Goal: Task Accomplishment & Management: Use online tool/utility

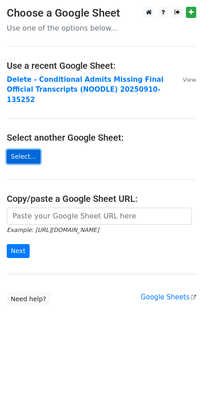
click at [31, 150] on link "Select..." at bounding box center [24, 157] width 34 height 14
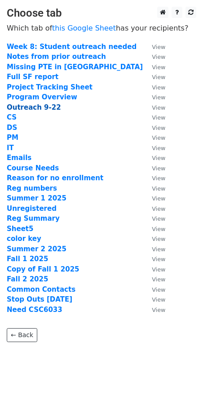
click at [50, 105] on strong "Outreach 9-22" at bounding box center [34, 107] width 54 height 8
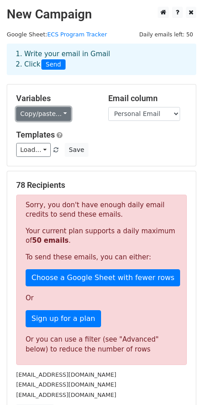
click at [52, 112] on link "Copy/paste..." at bounding box center [43, 114] width 55 height 14
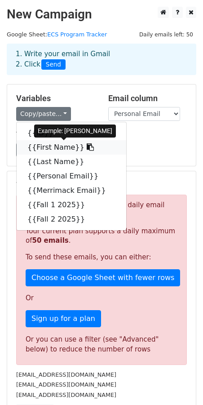
click at [42, 147] on link "{{First Name}}" at bounding box center [72, 147] width 110 height 14
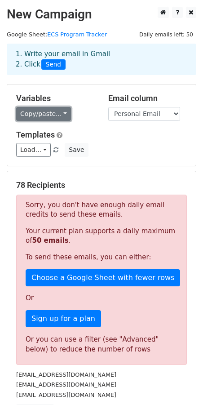
click at [59, 110] on link "Copy/paste..." at bounding box center [43, 114] width 55 height 14
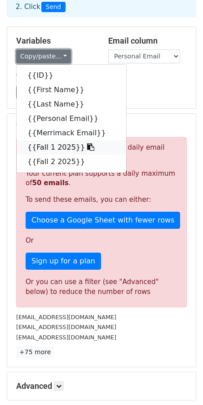
scroll to position [58, 0]
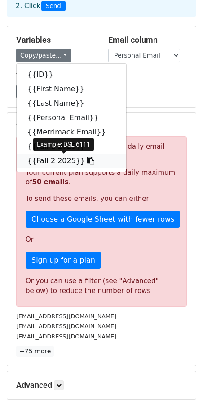
click at [61, 163] on link "{{Fall 2 2025}}" at bounding box center [72, 161] width 110 height 14
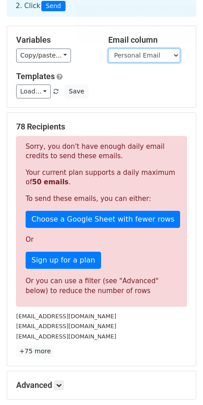
click at [155, 55] on select "ID First Name Last Name Personal Email Merrimack Email Fall 1 2025 Fall 2 2025" at bounding box center [144, 56] width 72 height 14
select select "Merrimack Email"
click at [108, 49] on select "ID First Name Last Name Personal Email Merrimack Email Fall 1 2025 Fall 2 2025" at bounding box center [144, 56] width 72 height 14
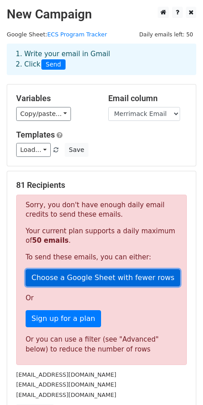
click at [115, 284] on link "Choose a Google Sheet with fewer rows" at bounding box center [103, 277] width 155 height 17
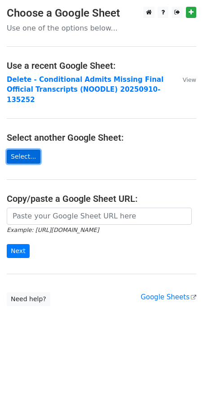
click at [27, 150] on link "Select..." at bounding box center [24, 157] width 34 height 14
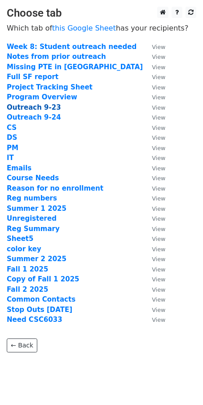
click at [37, 105] on strong "Outreach 9-23" at bounding box center [34, 107] width 54 height 8
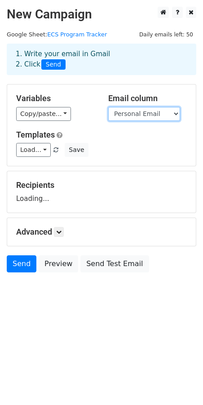
click at [136, 118] on select "ID First Name Last Name Personal Email Merrimack Email Fall 1 2025 Fall 2 2025" at bounding box center [144, 114] width 72 height 14
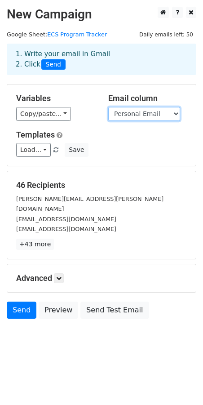
select select "Merrimack Email"
click at [108, 107] on select "ID First Name Last Name Personal Email Merrimack Email Fall 1 2025 Fall 2 2025" at bounding box center [144, 114] width 72 height 14
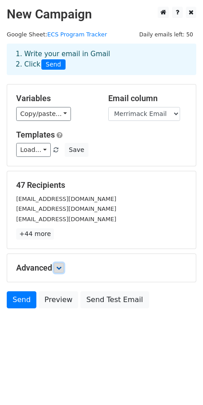
click at [60, 267] on icon at bounding box center [58, 267] width 5 height 5
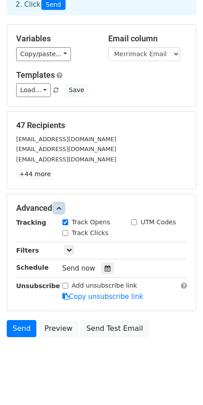
scroll to position [68, 0]
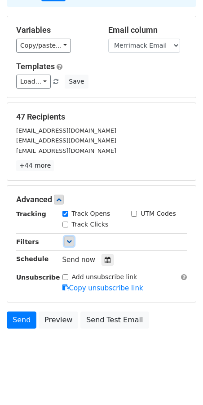
click at [70, 241] on icon at bounding box center [68, 241] width 5 height 5
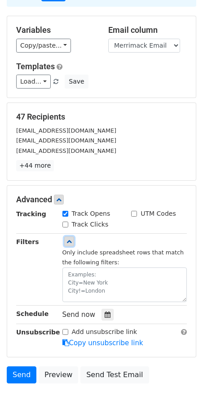
click at [70, 241] on icon at bounding box center [68, 241] width 5 height 5
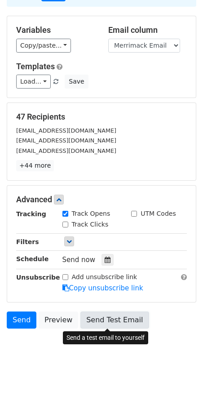
click at [118, 324] on link "Send Test Email" at bounding box center [114, 319] width 68 height 17
click at [106, 317] on link "Send Test Email" at bounding box center [114, 319] width 68 height 17
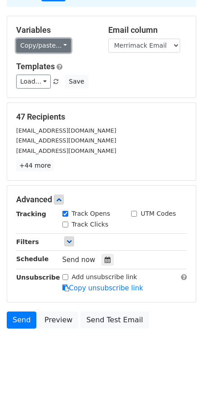
click at [57, 44] on link "Copy/paste..." at bounding box center [43, 46] width 55 height 14
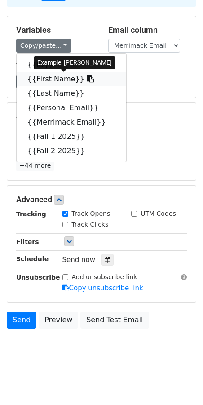
click at [60, 79] on link "{{First Name}}" at bounding box center [72, 79] width 110 height 14
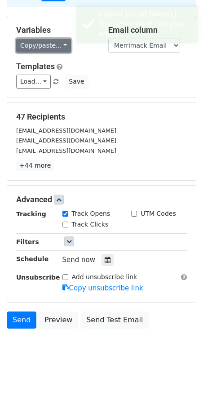
click at [60, 48] on link "Copy/paste..." at bounding box center [43, 46] width 55 height 14
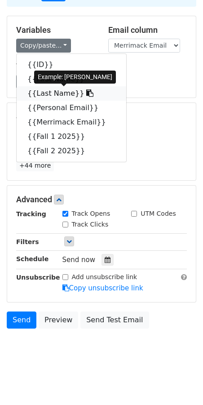
click at [66, 92] on link "{{Last Name}}" at bounding box center [72, 93] width 110 height 14
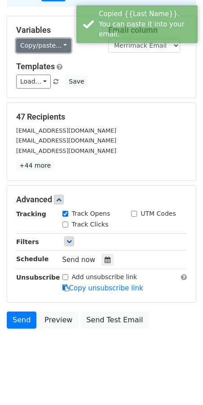
click at [62, 50] on link "Copy/paste..." at bounding box center [43, 46] width 55 height 14
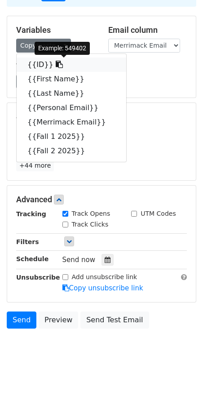
click at [39, 64] on link "{{ID}}" at bounding box center [72, 65] width 110 height 14
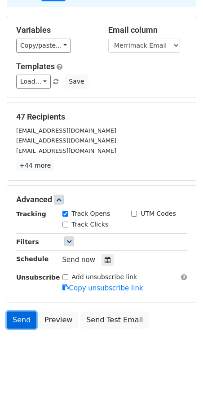
click at [22, 321] on link "Send" at bounding box center [22, 319] width 30 height 17
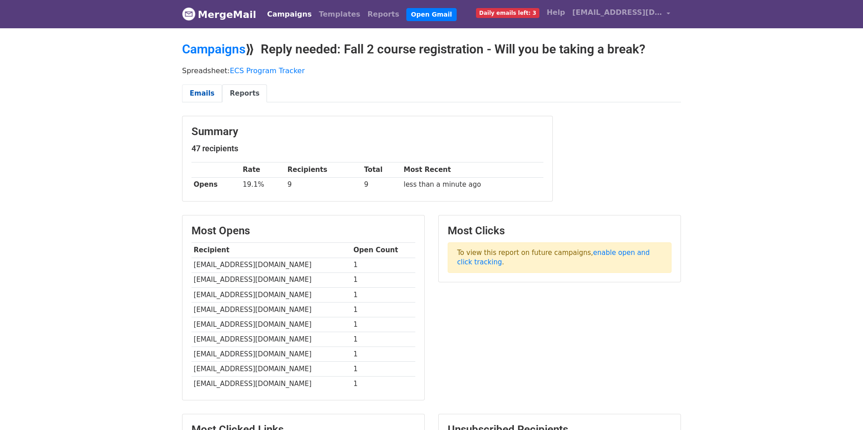
click at [204, 88] on link "Emails" at bounding box center [202, 93] width 40 height 18
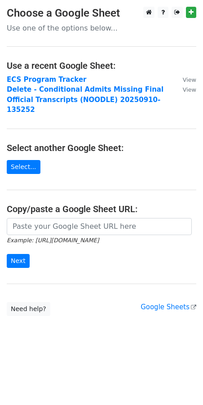
click at [28, 164] on main "Choose a Google Sheet Use one of the options below... Use a recent Google Sheet…" at bounding box center [101, 161] width 203 height 309
click at [27, 160] on link "Select..." at bounding box center [24, 167] width 34 height 14
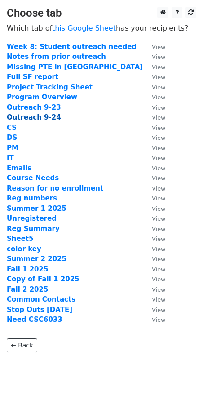
click at [47, 121] on strong "Outreach 9-24" at bounding box center [34, 117] width 54 height 8
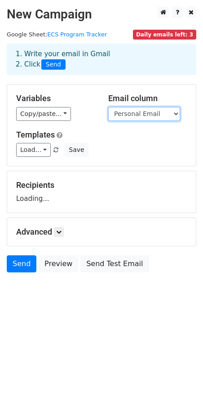
click at [126, 118] on select "ID First Name Last Name Personal Email Merrimack Email Fall 1 2025 Fall 2 2025" at bounding box center [144, 114] width 72 height 14
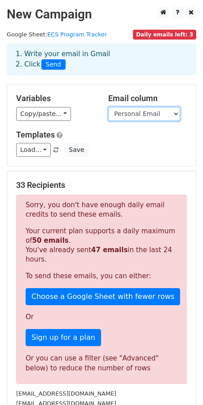
click at [126, 118] on select "ID First Name Last Name Personal Email Merrimack Email Fall 1 2025 Fall 2 2025" at bounding box center [144, 114] width 72 height 14
select select "Merrimack Email"
click at [108, 107] on select "ID First Name Last Name Personal Email Merrimack Email Fall 1 2025 Fall 2 2025" at bounding box center [144, 114] width 72 height 14
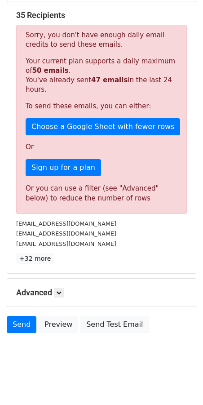
scroll to position [175, 0]
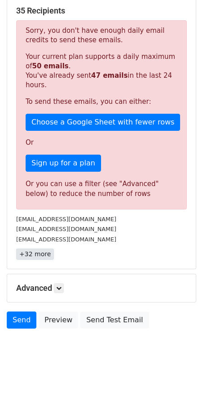
click at [37, 253] on link "+32 more" at bounding box center [35, 253] width 38 height 11
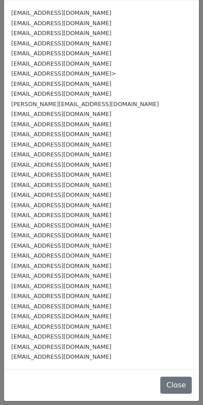
scroll to position [0, 0]
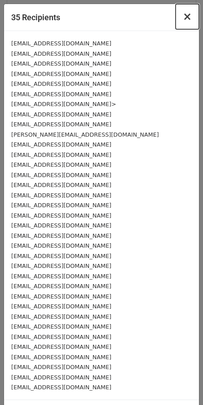
click at [188, 19] on span "×" at bounding box center [187, 16] width 9 height 13
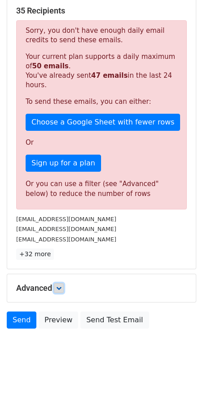
click at [62, 286] on icon at bounding box center [58, 287] width 5 height 5
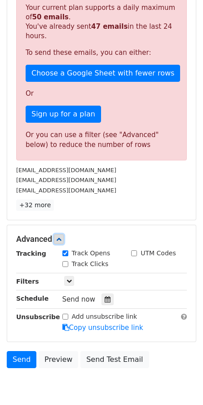
scroll to position [227, 0]
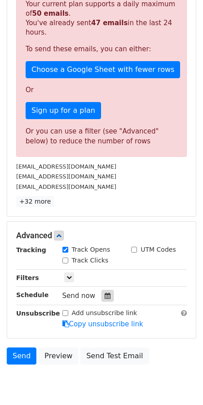
click at [105, 297] on icon at bounding box center [108, 296] width 6 height 6
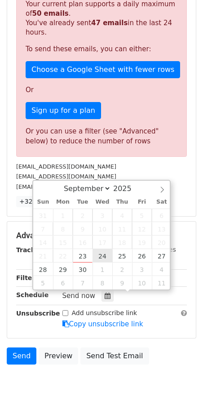
type input "2025-09-24 12:00"
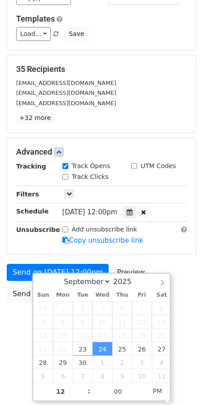
scroll to position [90, 0]
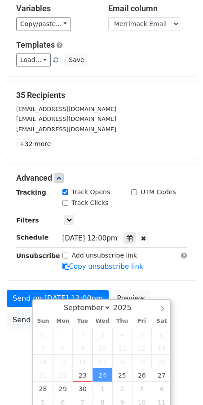
click at [12, 367] on html "New Campaign Daily emails left: 3 Google Sheet: ECS Program Tracker 1. Write yo…" at bounding box center [101, 157] width 203 height 495
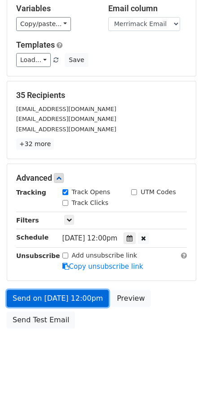
click at [73, 297] on link "Send on Sep 24 at 12:00pm" at bounding box center [58, 298] width 102 height 17
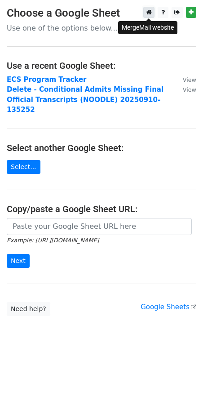
click at [146, 10] on icon at bounding box center [149, 12] width 6 height 6
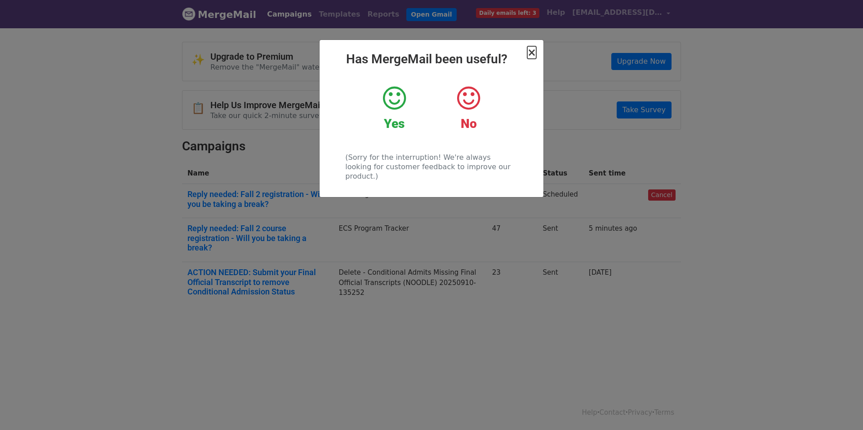
click at [533, 53] on span "×" at bounding box center [531, 52] width 9 height 13
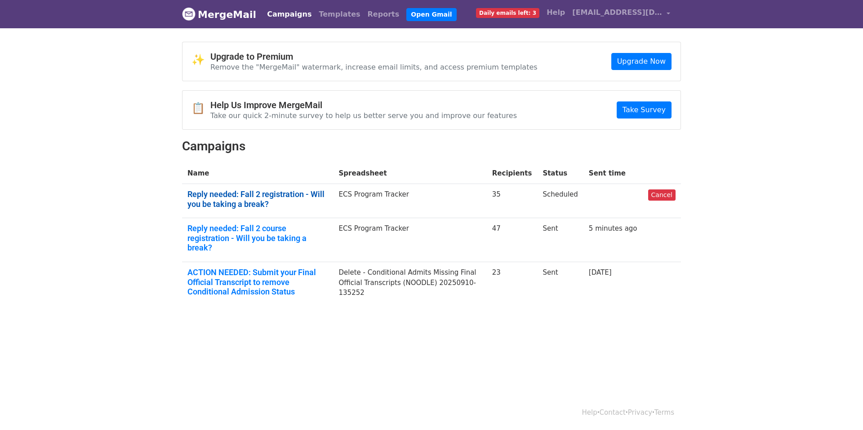
click at [286, 191] on link "Reply needed: Fall 2 registration - Will you be taking a break?" at bounding box center [257, 199] width 141 height 19
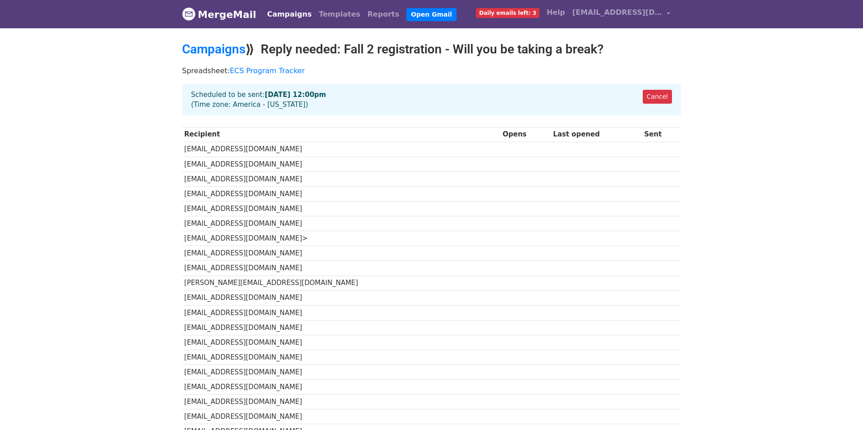
click at [282, 93] on strong "[DATE] 12:00pm" at bounding box center [295, 95] width 61 height 8
click at [219, 50] on link "Campaigns" at bounding box center [213, 49] width 63 height 15
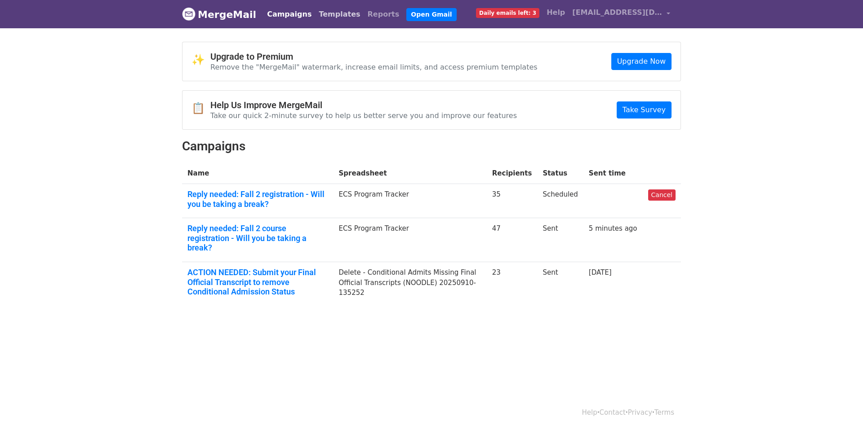
click at [334, 13] on link "Templates" at bounding box center [339, 14] width 49 height 18
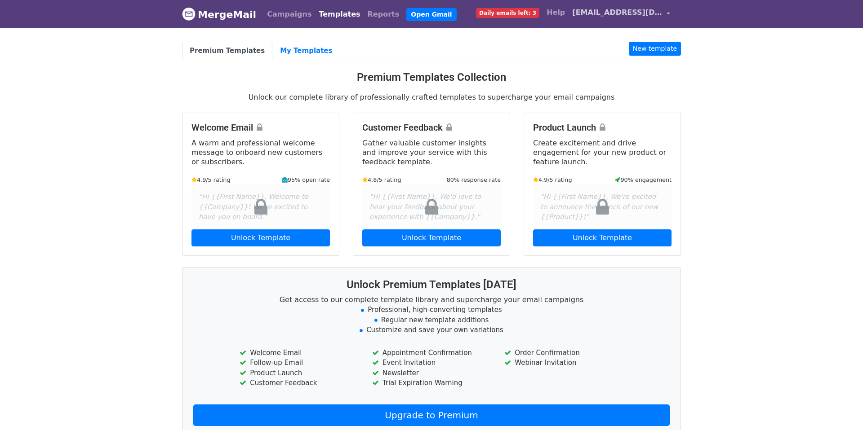
click at [640, 15] on span "[EMAIL_ADDRESS][DOMAIN_NAME]" at bounding box center [617, 12] width 90 height 11
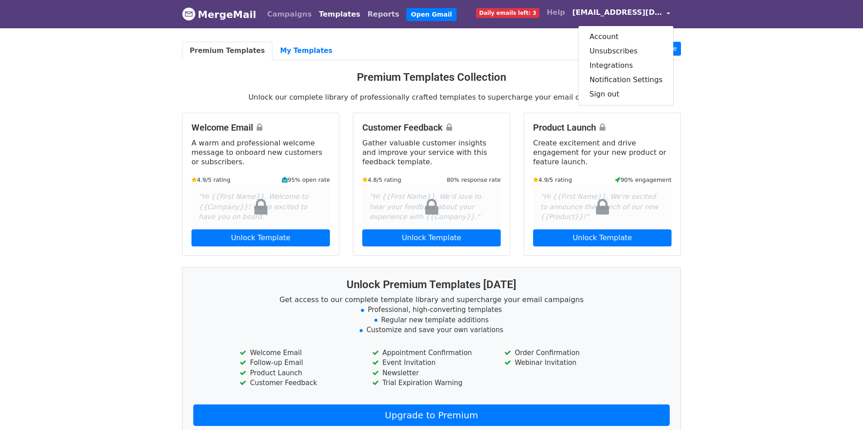
click at [366, 18] on link "Reports" at bounding box center [383, 14] width 39 height 18
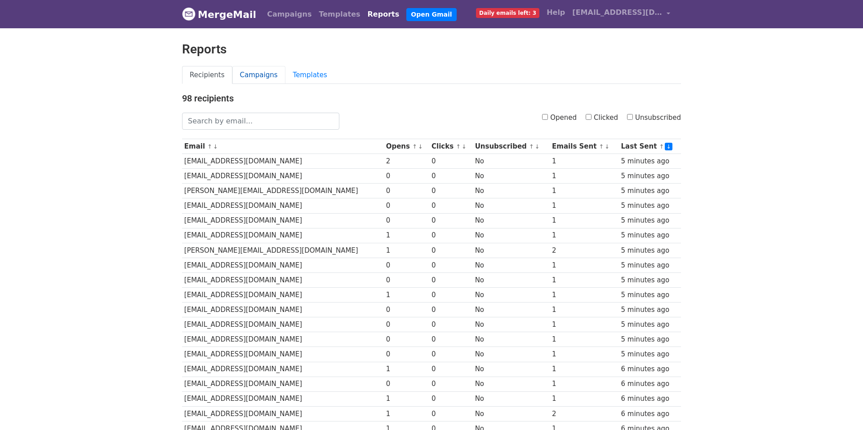
click at [259, 74] on link "Campaigns" at bounding box center [258, 75] width 53 height 18
